Goal: Task Accomplishment & Management: Complete application form

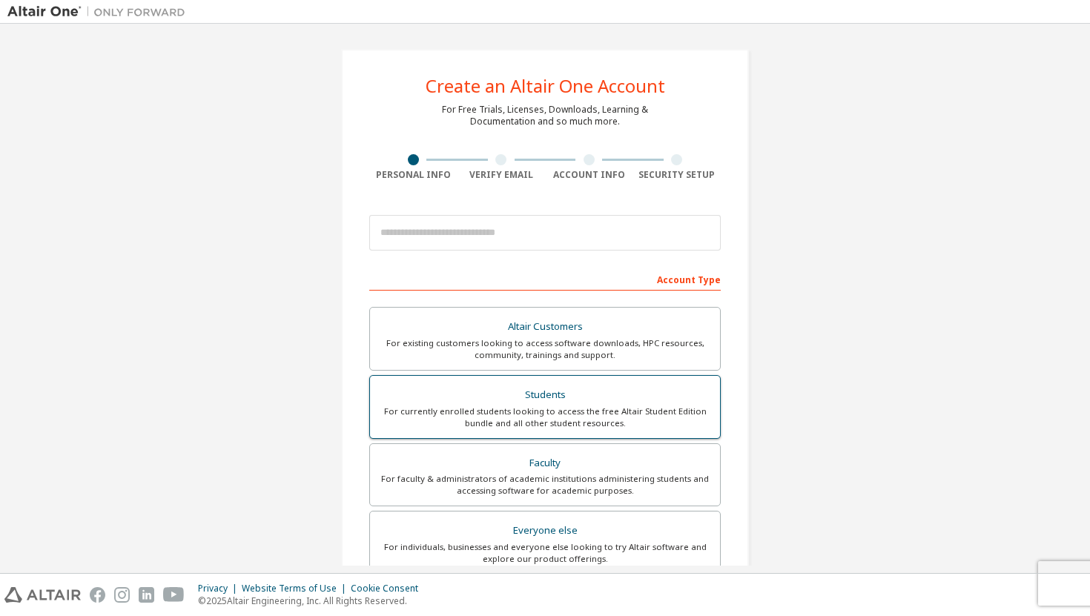
click at [592, 410] on div "For currently enrolled students looking to access the free Altair Student Editi…" at bounding box center [545, 418] width 332 height 24
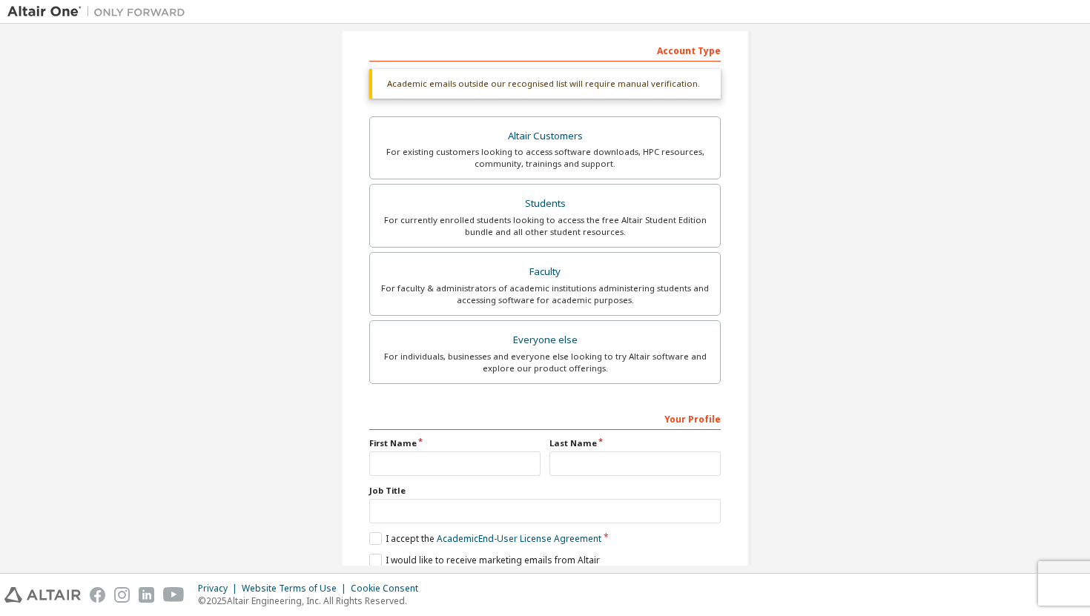
scroll to position [289, 0]
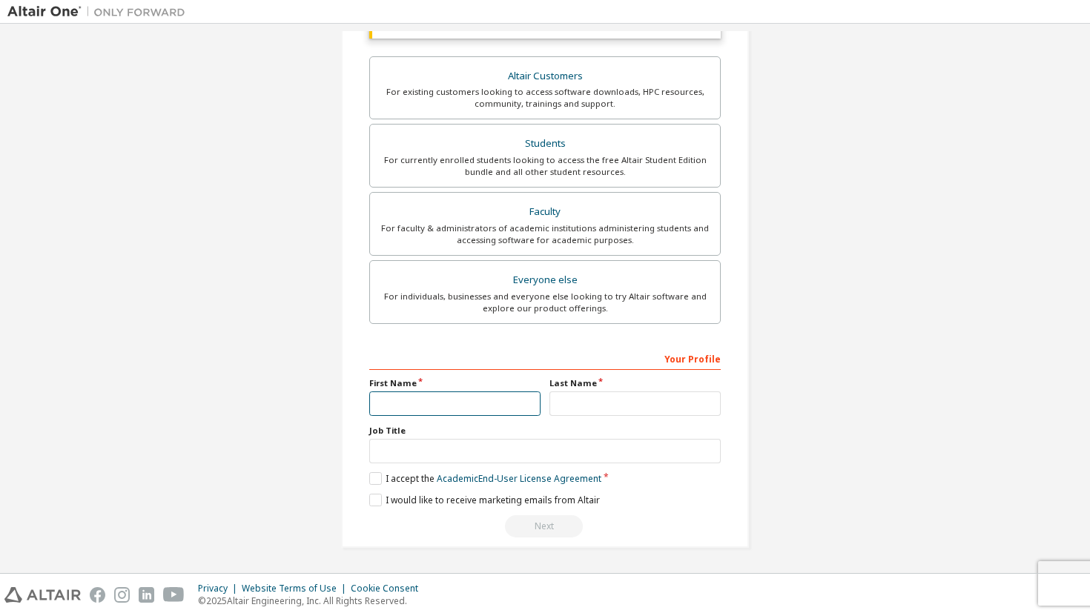
click at [434, 400] on input "text" at bounding box center [454, 403] width 171 height 24
type input "*********"
click at [562, 408] on input "text" at bounding box center [634, 403] width 171 height 24
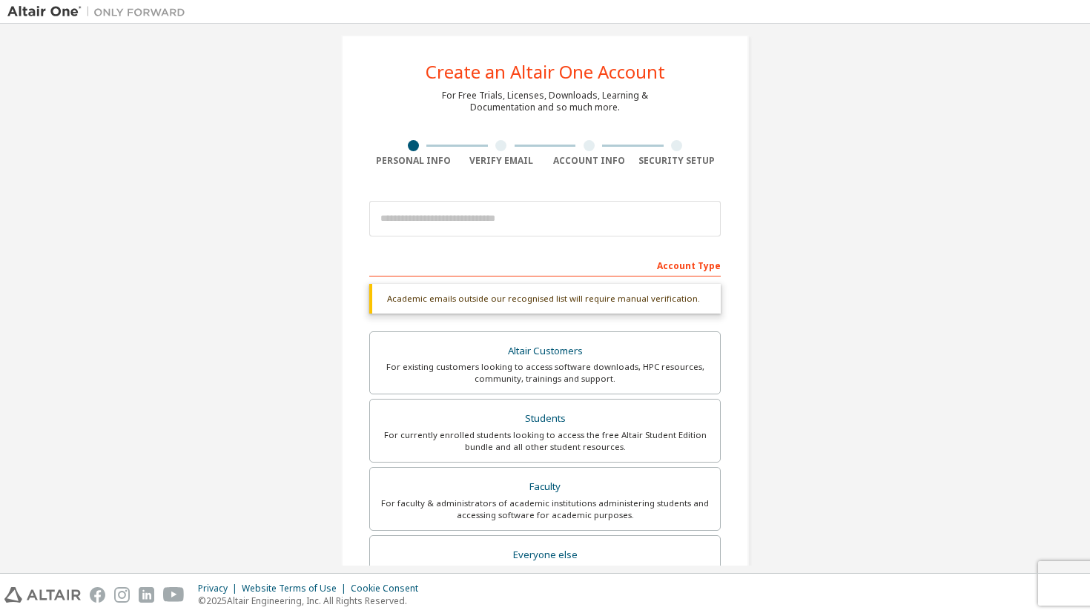
scroll to position [0, 0]
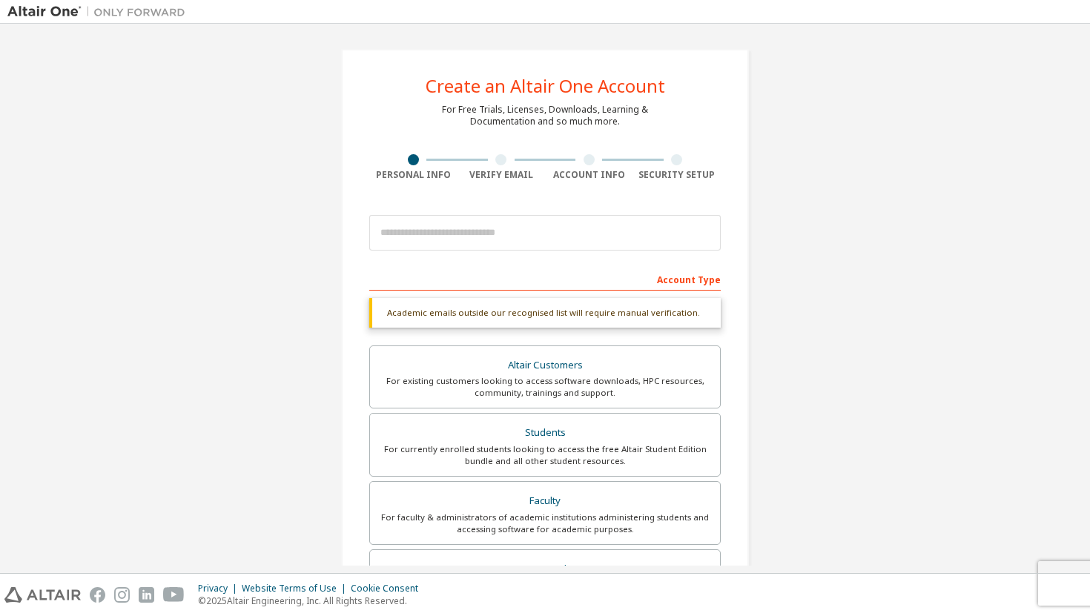
type input "*"
click at [583, 239] on input "email" at bounding box center [544, 233] width 351 height 36
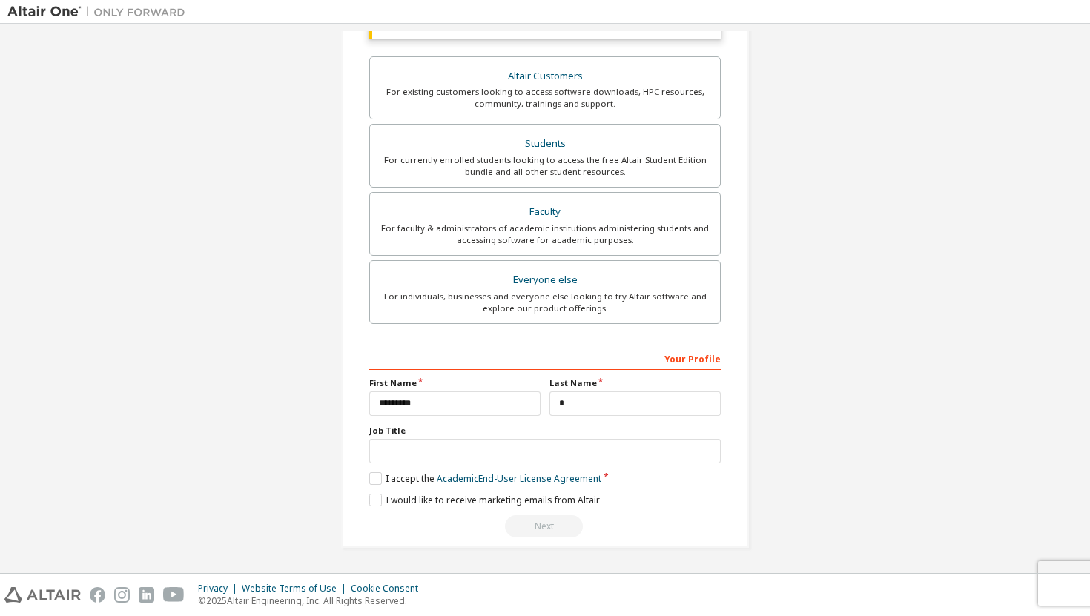
scroll to position [251, 0]
type input "**********"
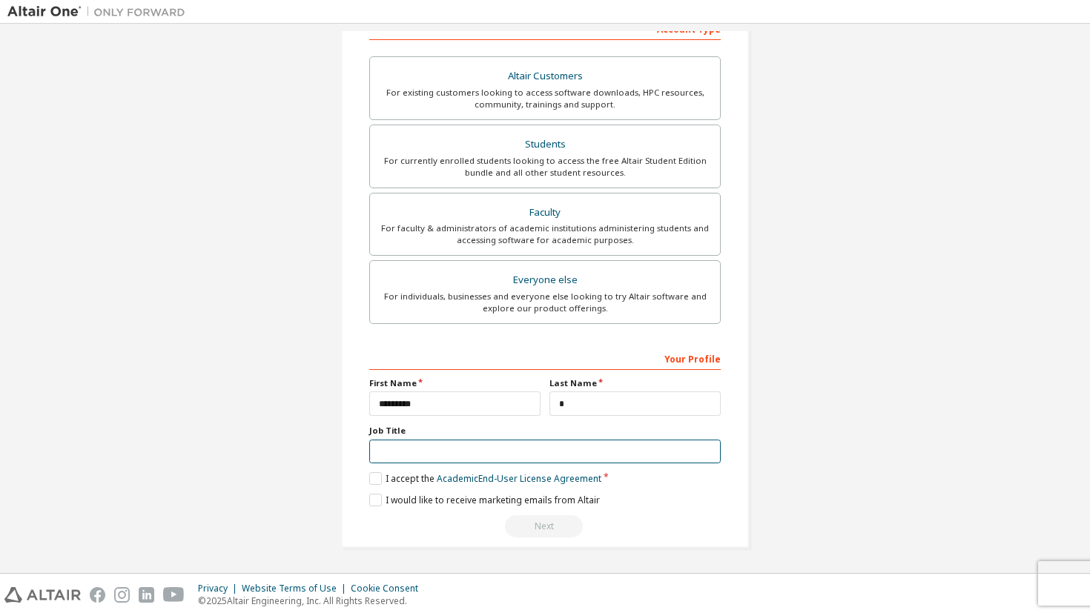
click at [469, 459] on input "text" at bounding box center [544, 452] width 351 height 24
click at [377, 478] on label "I accept the Academic End-User License Agreement" at bounding box center [485, 478] width 232 height 13
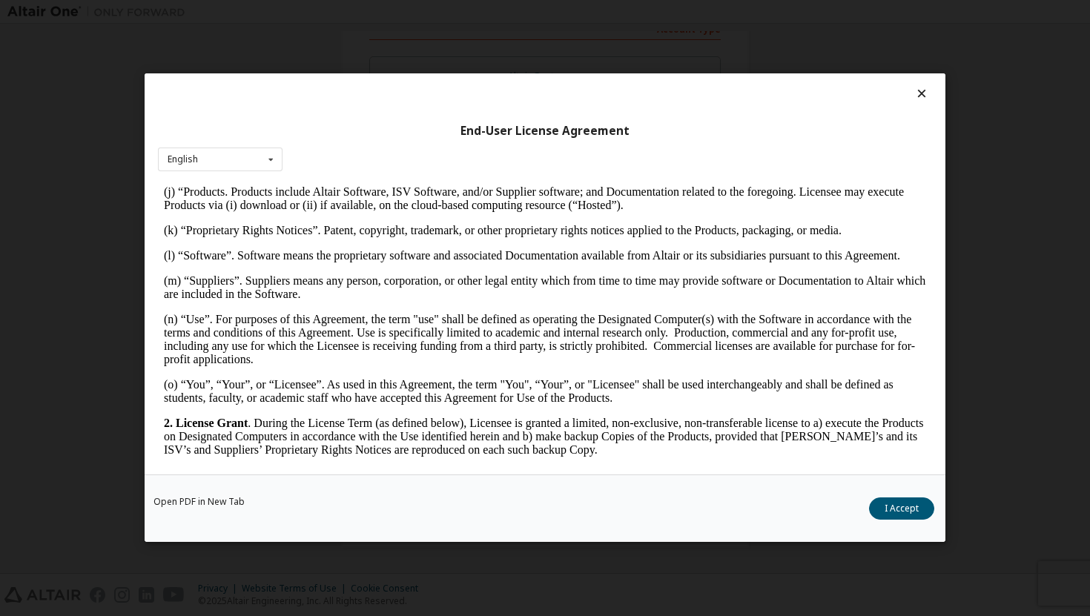
scroll to position [0, 0]
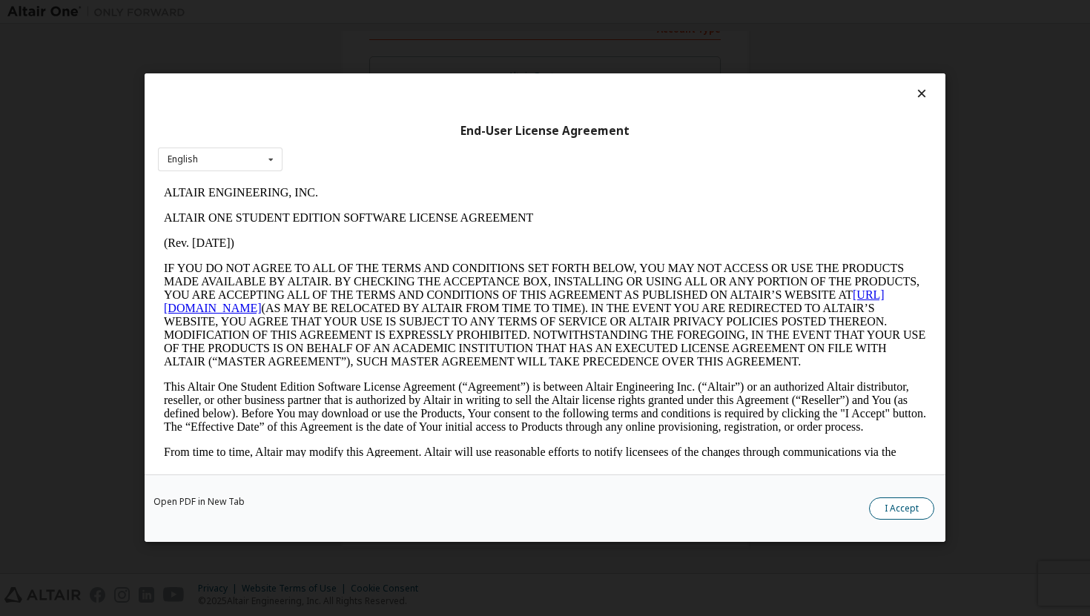
click at [916, 515] on button "I Accept" at bounding box center [901, 509] width 65 height 22
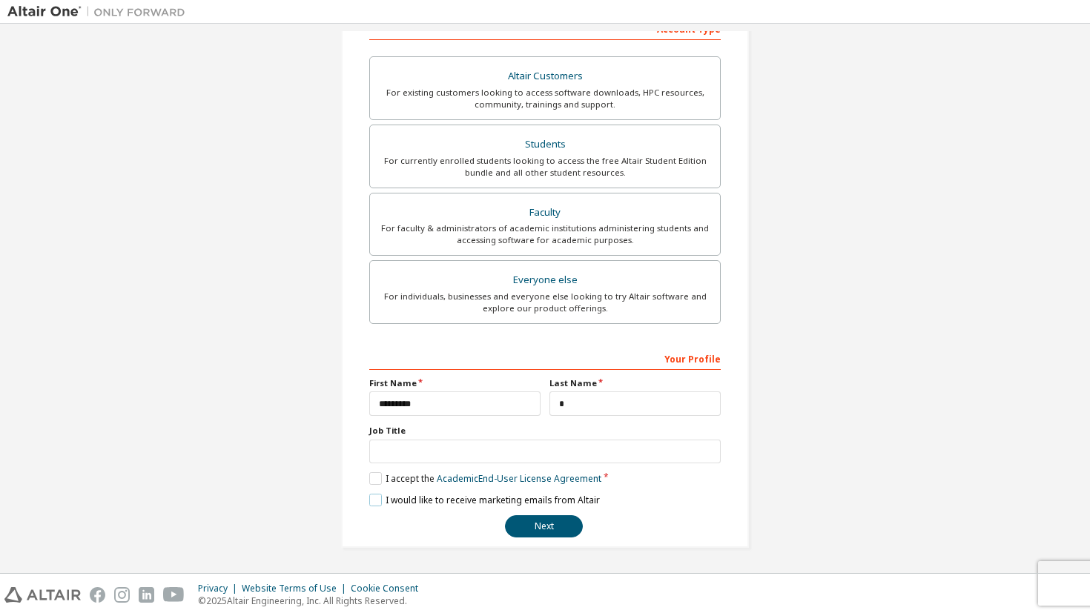
click at [372, 497] on label "I would like to receive marketing emails from Altair" at bounding box center [484, 500] width 231 height 13
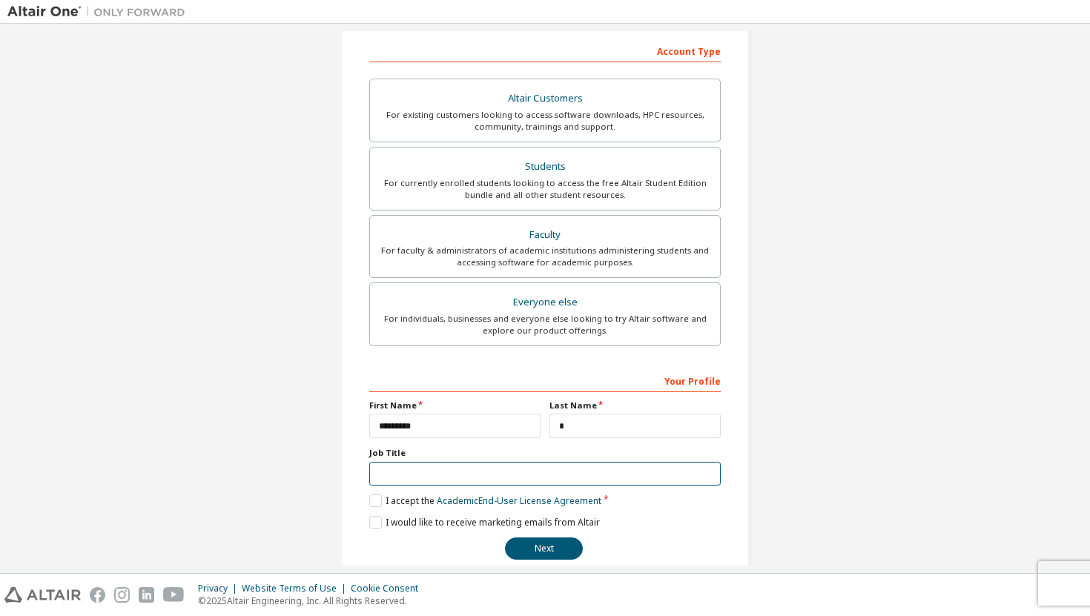
click at [409, 478] on input "text" at bounding box center [544, 474] width 351 height 24
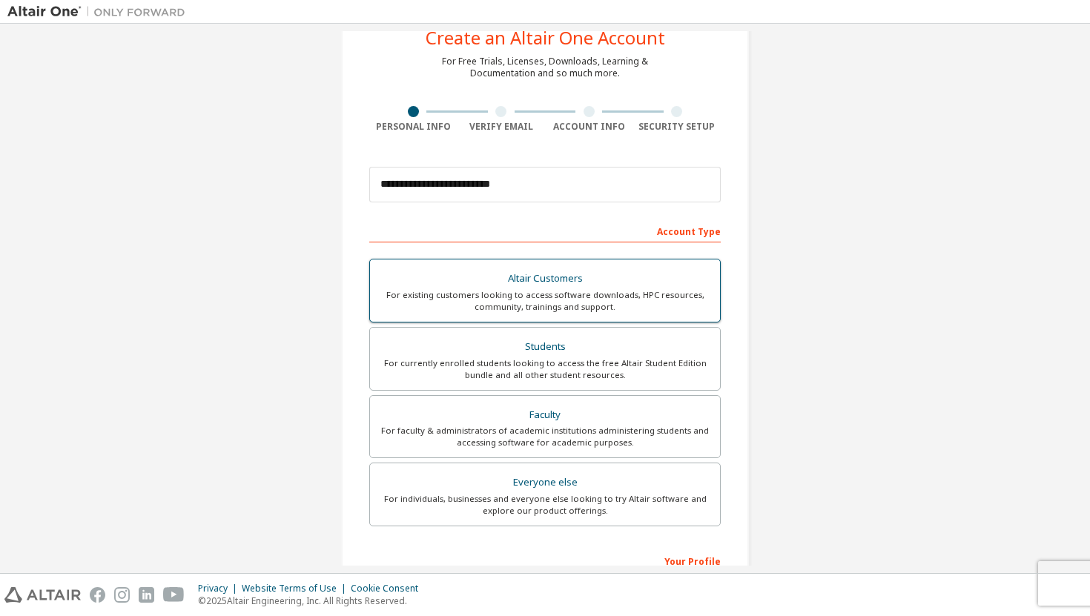
scroll to position [251, 0]
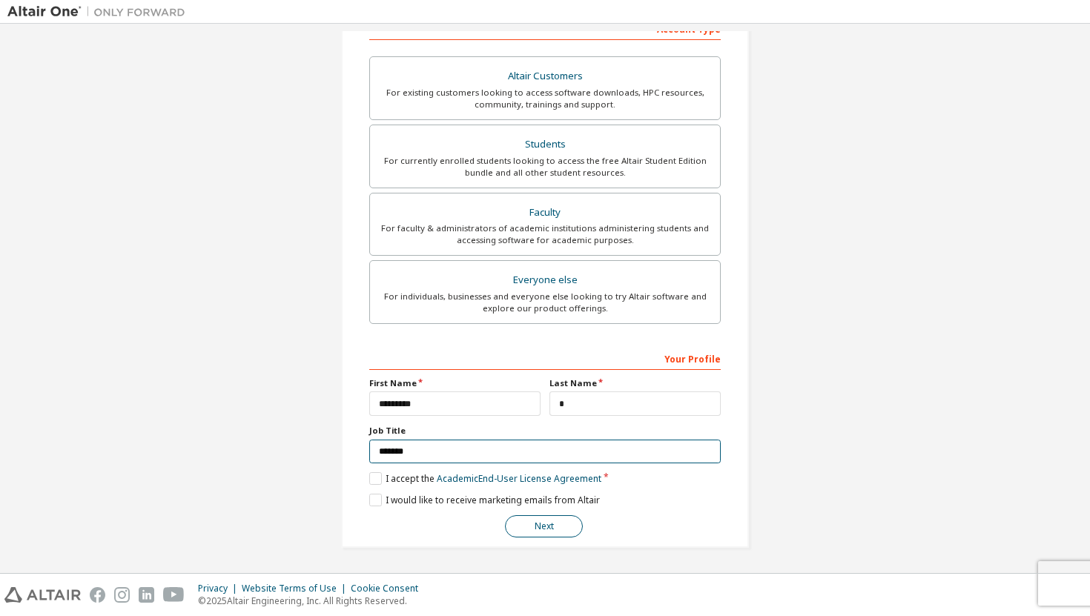
type input "*******"
click at [531, 523] on button "Next" at bounding box center [544, 526] width 78 height 22
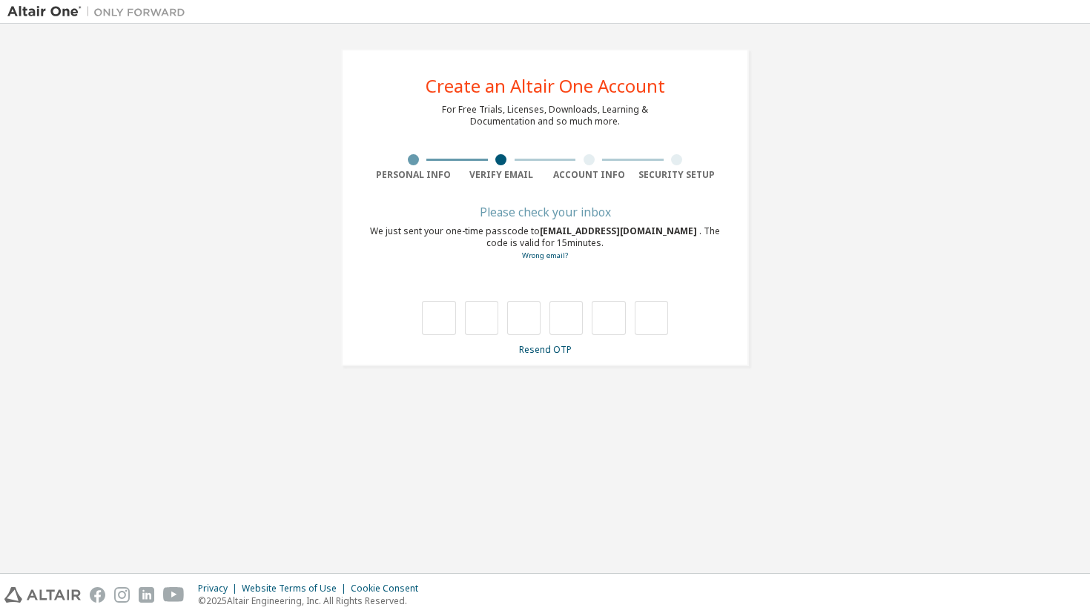
scroll to position [0, 0]
click at [531, 523] on div "**********" at bounding box center [544, 298] width 1075 height 535
click at [438, 328] on input "text" at bounding box center [438, 318] width 33 height 34
type input "*"
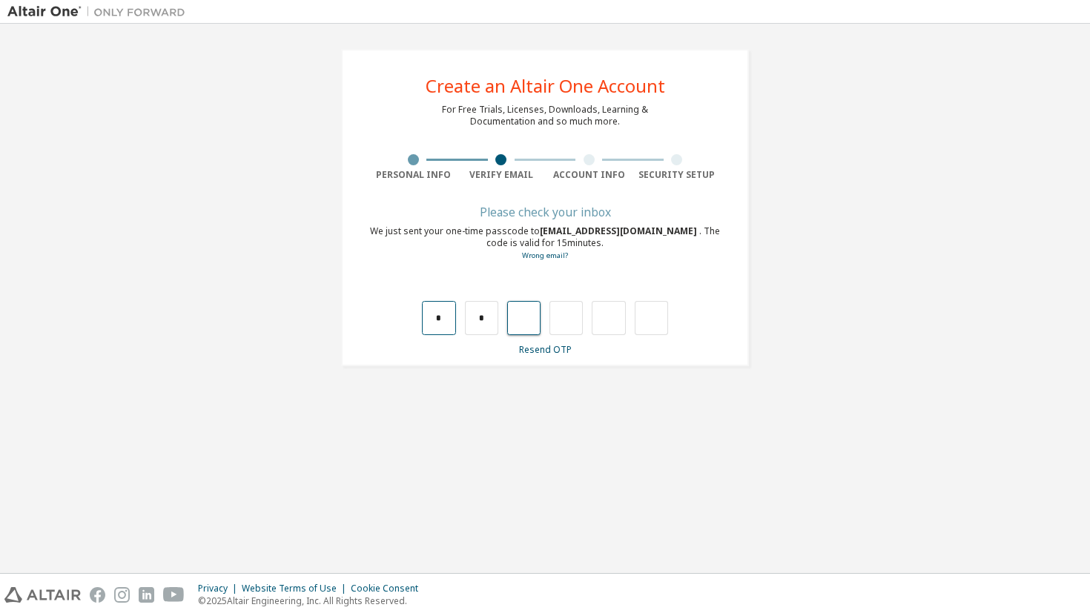
type input "*"
